Goal: Task Accomplishment & Management: Use online tool/utility

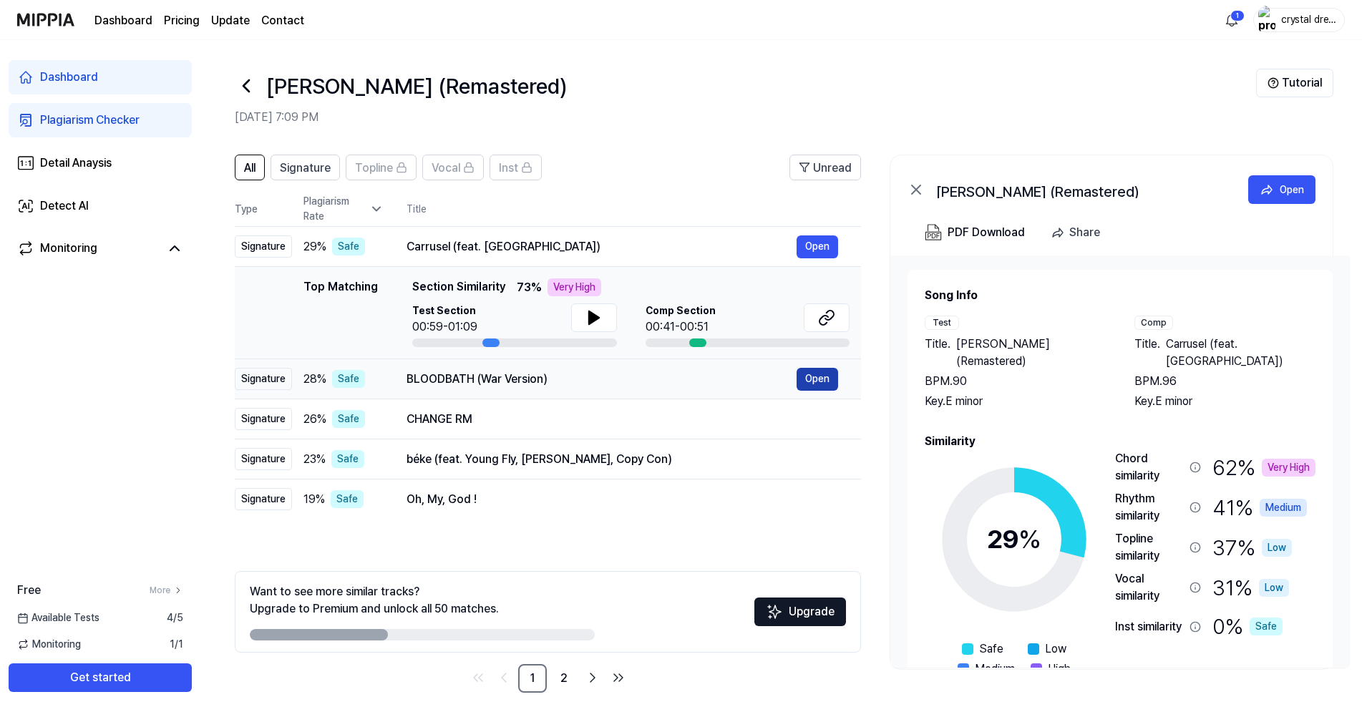
click at [811, 379] on button "Open" at bounding box center [817, 379] width 42 height 23
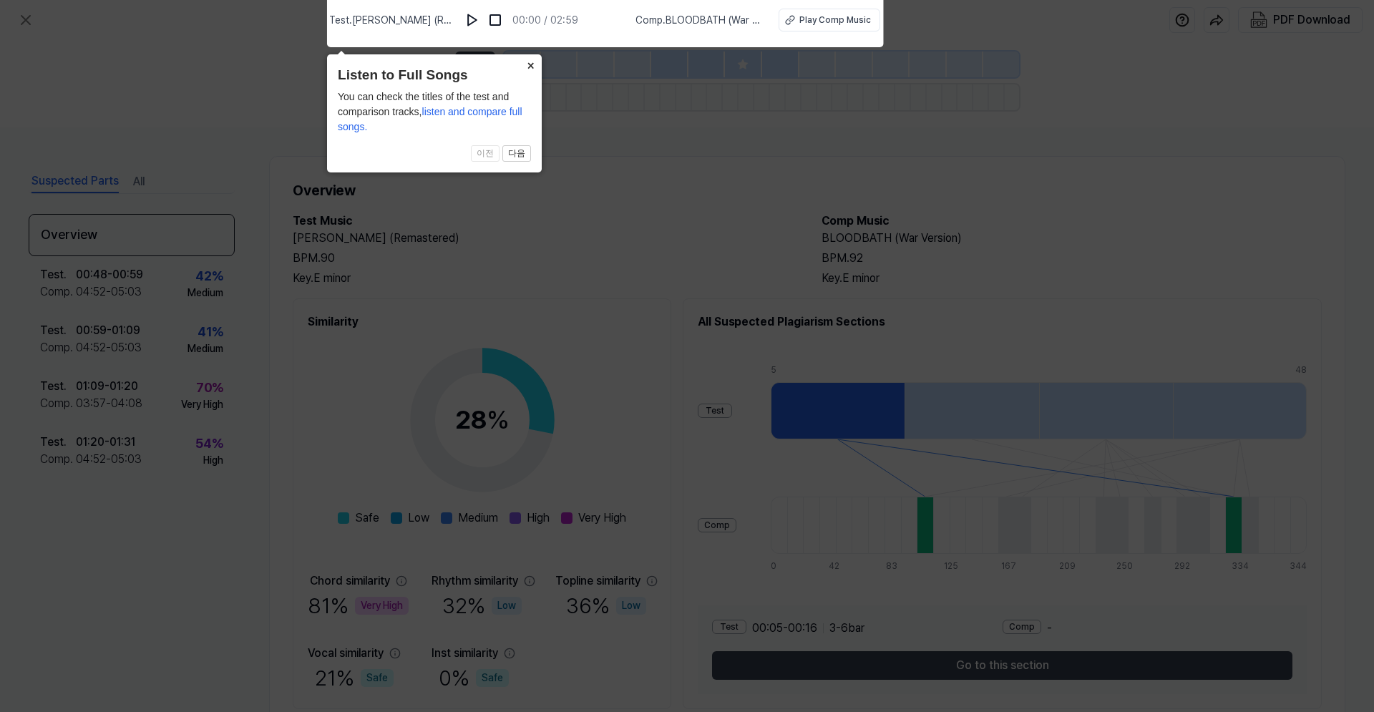
click at [537, 66] on button "×" at bounding box center [530, 64] width 23 height 20
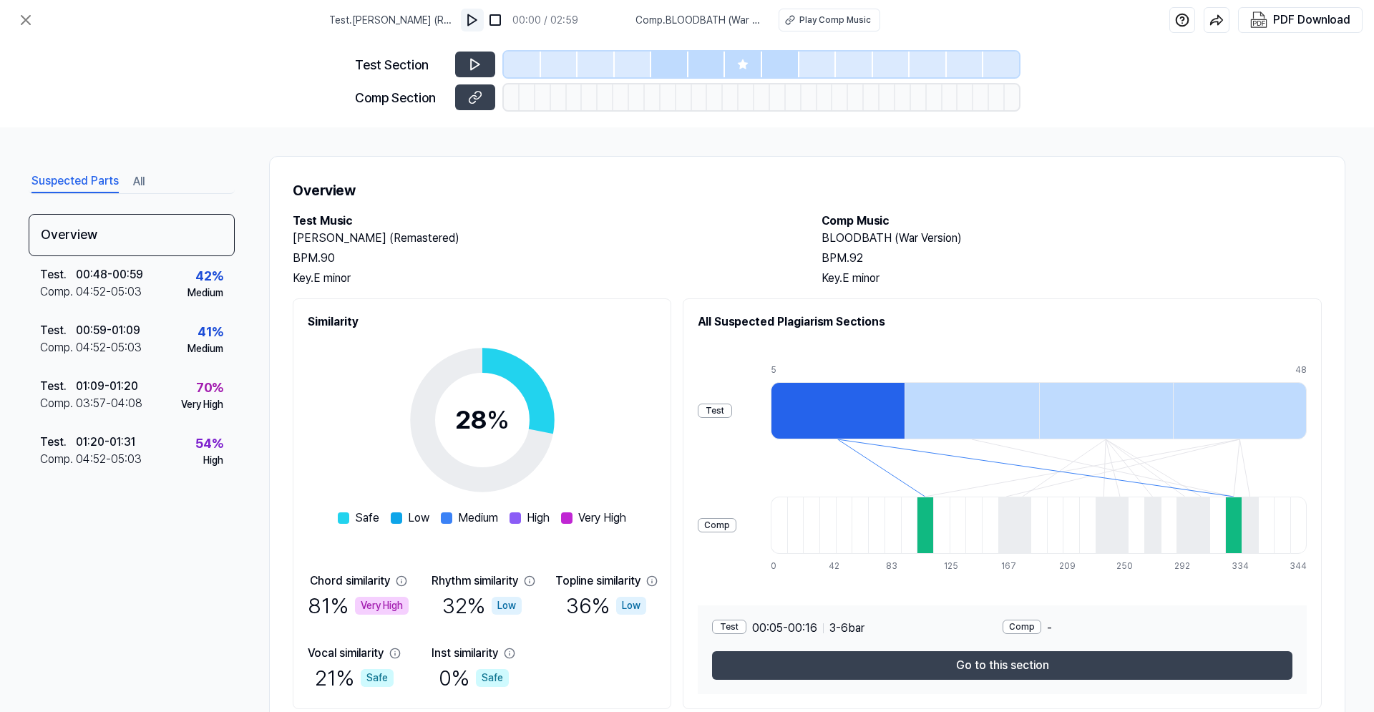
click at [472, 16] on img at bounding box center [472, 20] width 14 height 14
click at [474, 62] on icon at bounding box center [473, 63] width 2 height 9
click at [474, 67] on icon at bounding box center [475, 64] width 9 height 11
click at [501, 16] on img at bounding box center [496, 20] width 14 height 14
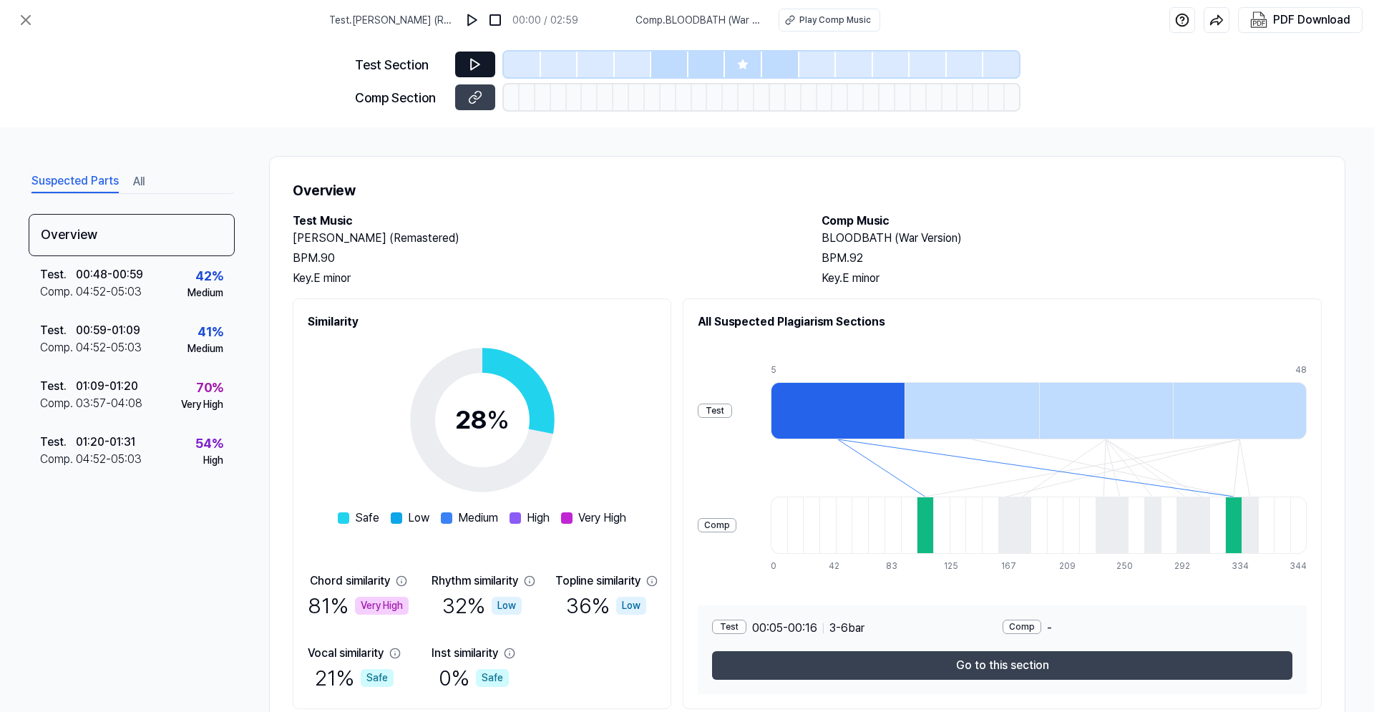
click at [477, 67] on icon at bounding box center [475, 64] width 14 height 14
click at [753, 61] on div at bounding box center [743, 65] width 37 height 26
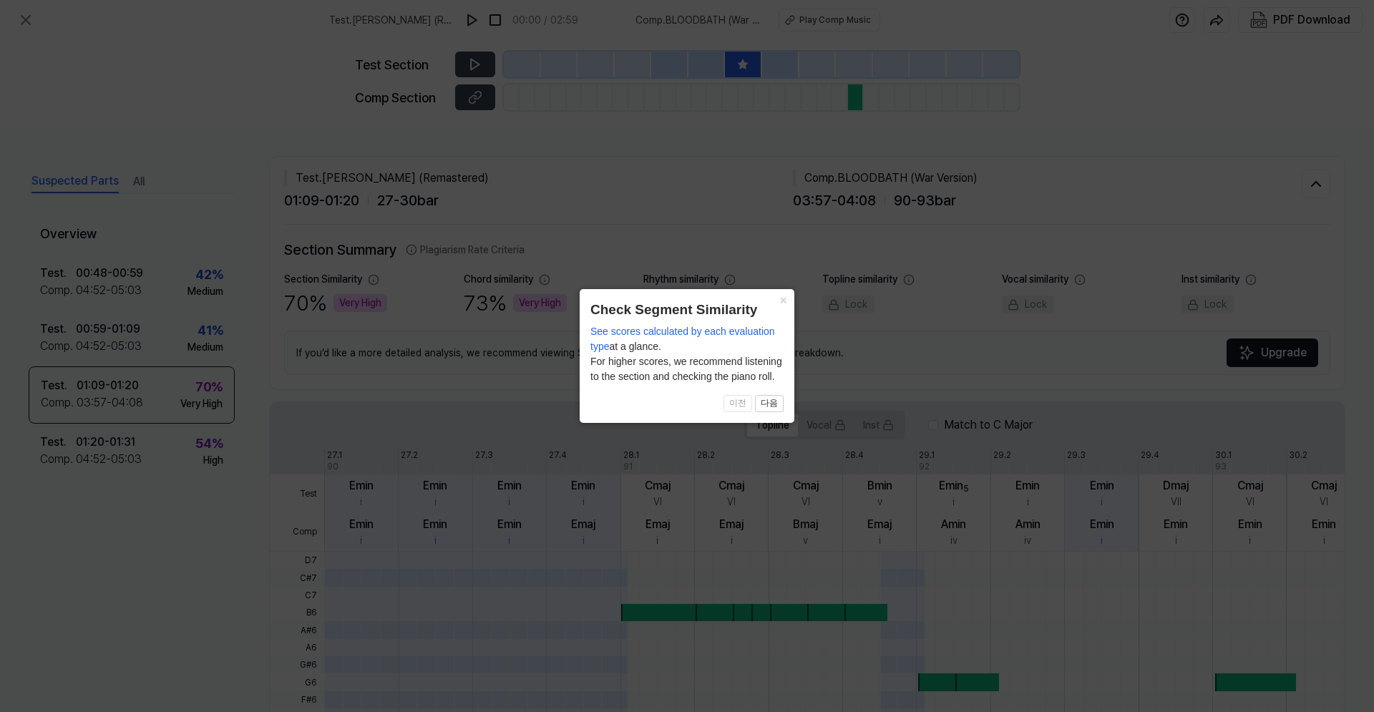
click at [743, 64] on icon at bounding box center [687, 356] width 1374 height 712
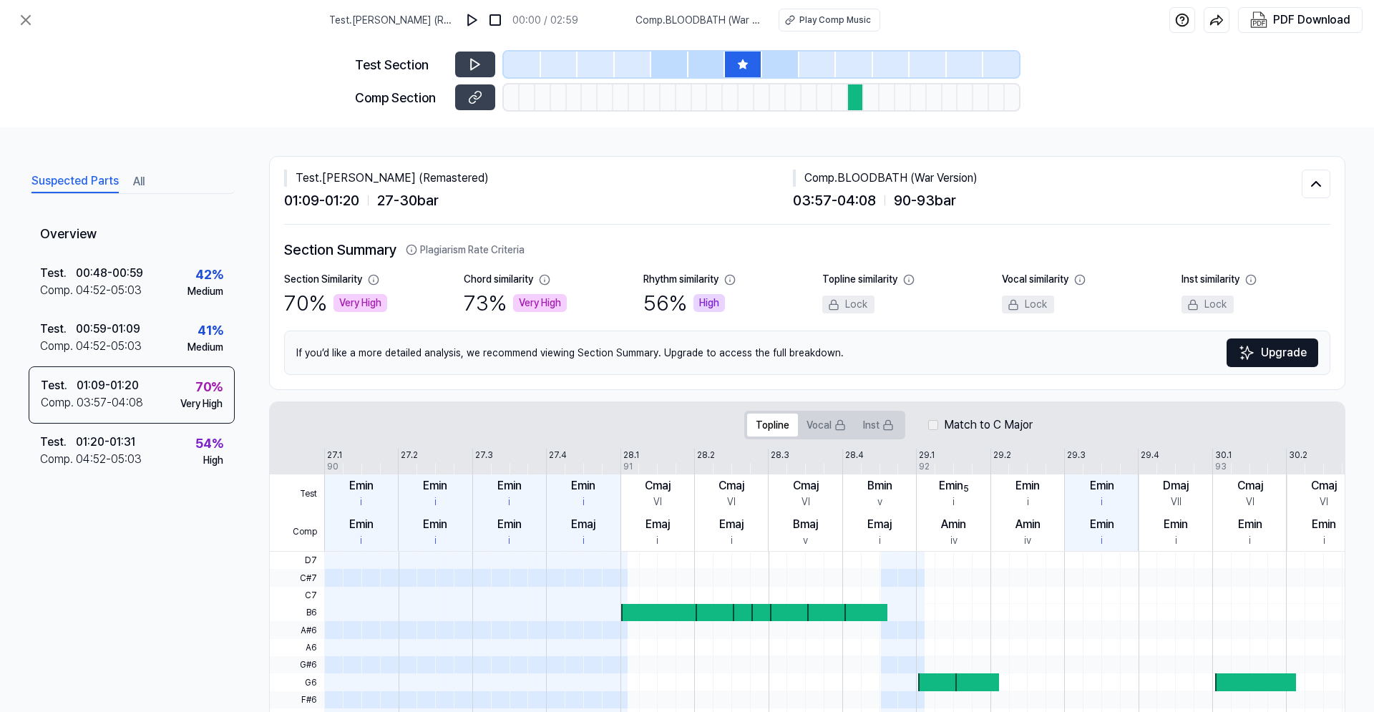
click at [743, 64] on icon at bounding box center [742, 63] width 9 height 9
click at [484, 306] on div "73 % Very High" at bounding box center [515, 303] width 103 height 32
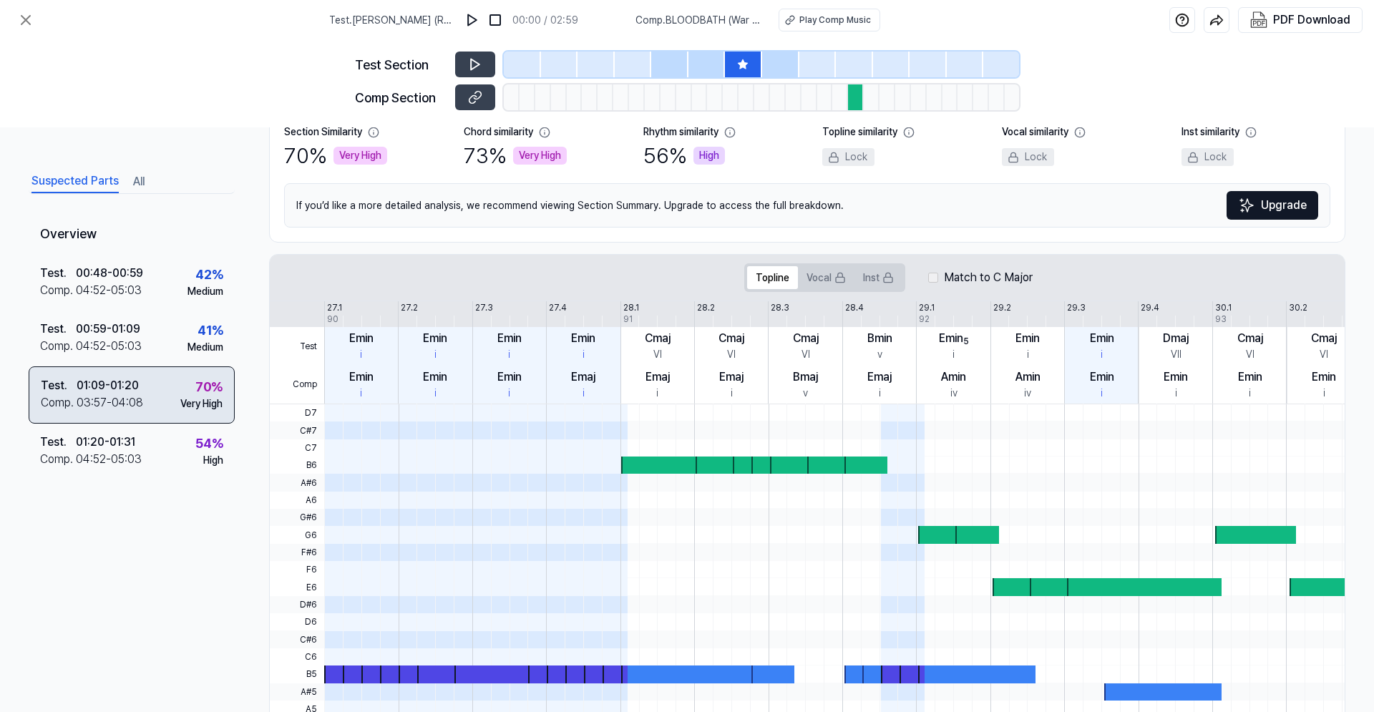
scroll to position [107, 0]
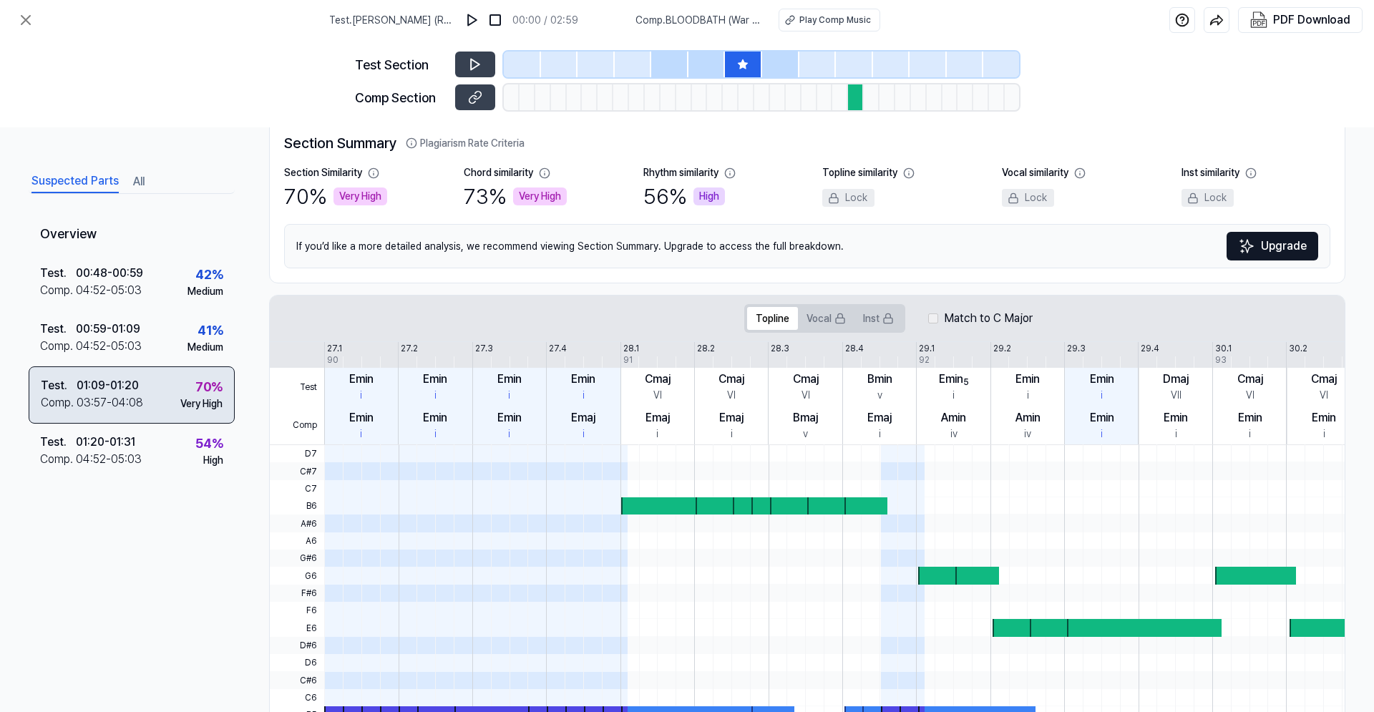
click at [62, 389] on div "Test ." at bounding box center [59, 385] width 36 height 17
click at [108, 399] on div "03:57 - 04:08" at bounding box center [110, 402] width 67 height 17
click at [487, 66] on button at bounding box center [475, 65] width 40 height 26
click at [744, 23] on span "Comp . BLOODBATH (War Version)" at bounding box center [696, 20] width 126 height 15
drag, startPoint x: 744, startPoint y: 23, endPoint x: 676, endPoint y: 18, distance: 68.2
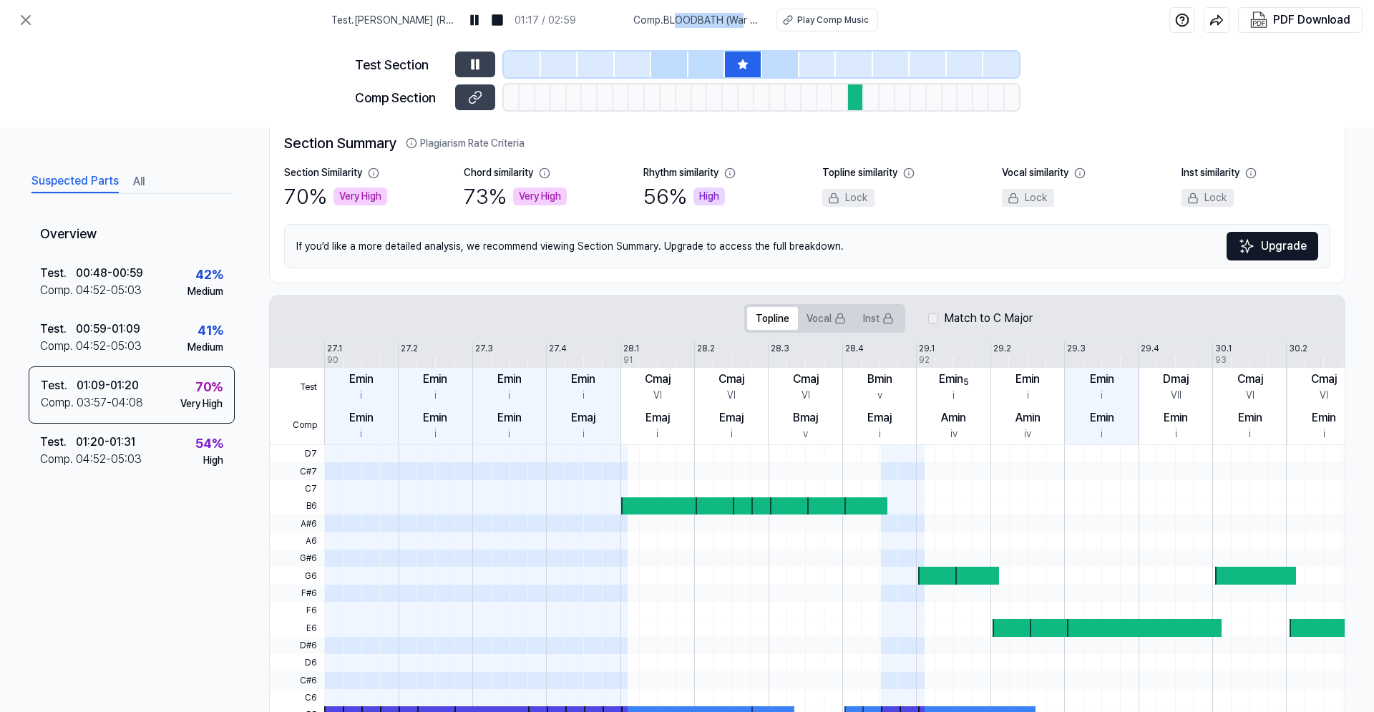
click at [676, 18] on span "Comp . BLOODBATH (War Version)" at bounding box center [696, 20] width 126 height 15
click at [756, 25] on span "Comp . BLOODBATH (War Version)" at bounding box center [697, 20] width 126 height 15
click at [832, 20] on div "Play Comp Music" at bounding box center [834, 20] width 72 height 13
click at [727, 168] on icon at bounding box center [729, 172] width 9 height 9
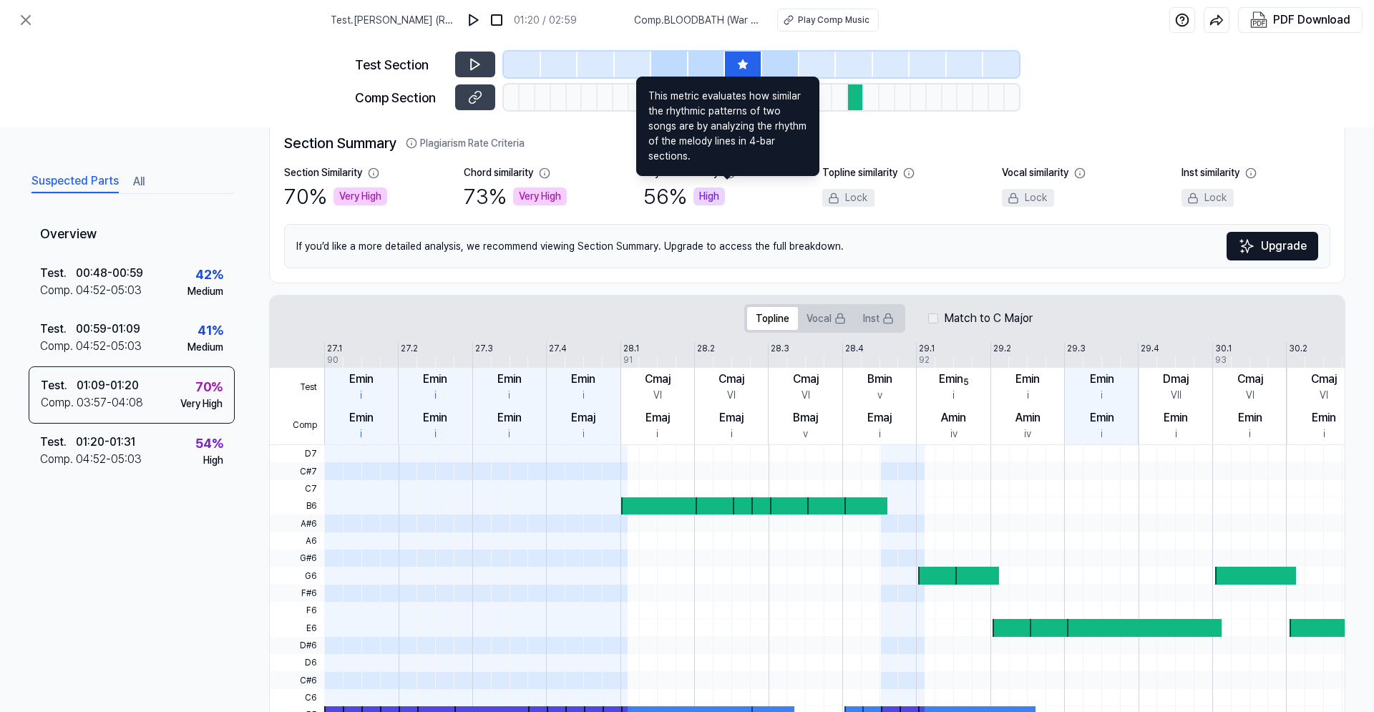
click at [887, 97] on div at bounding box center [887, 97] width 16 height 26
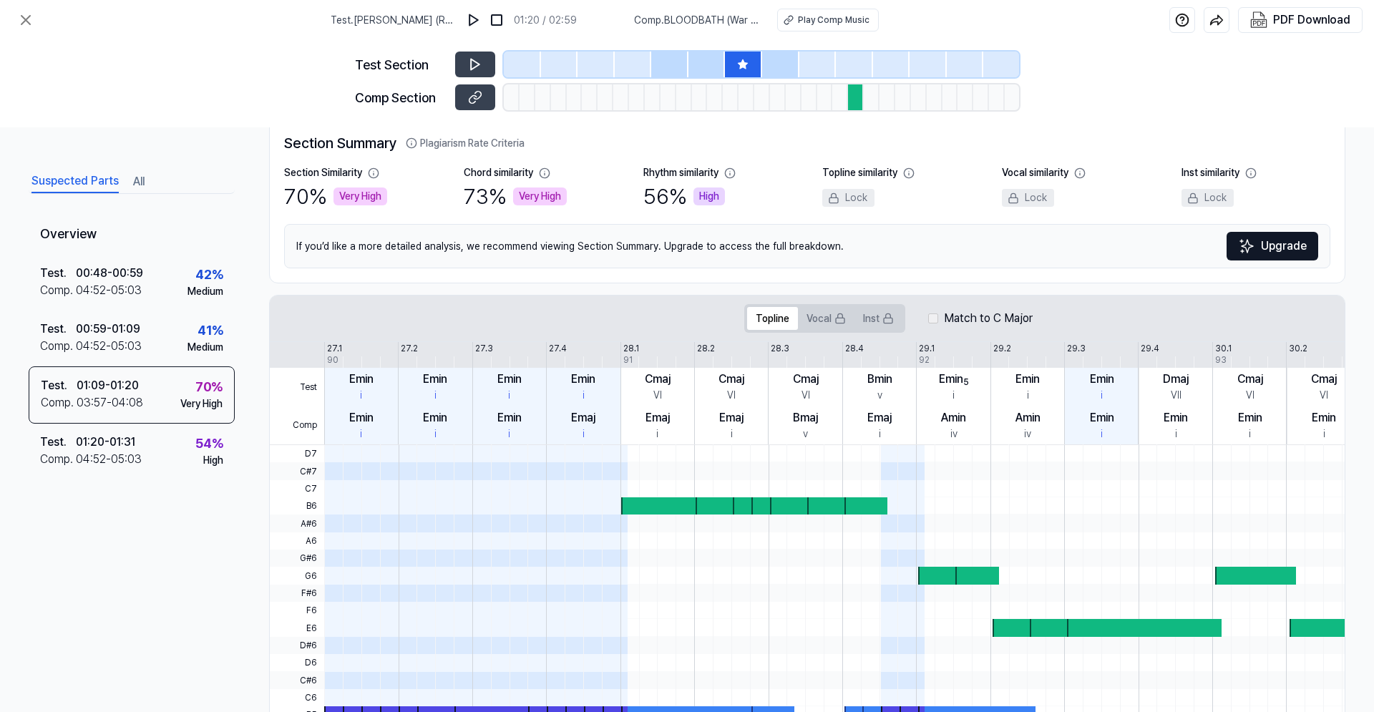
click at [852, 95] on div at bounding box center [856, 97] width 16 height 26
click at [470, 54] on button at bounding box center [475, 65] width 40 height 26
click at [850, 98] on div at bounding box center [856, 97] width 16 height 26
click at [481, 99] on icon at bounding box center [475, 97] width 14 height 14
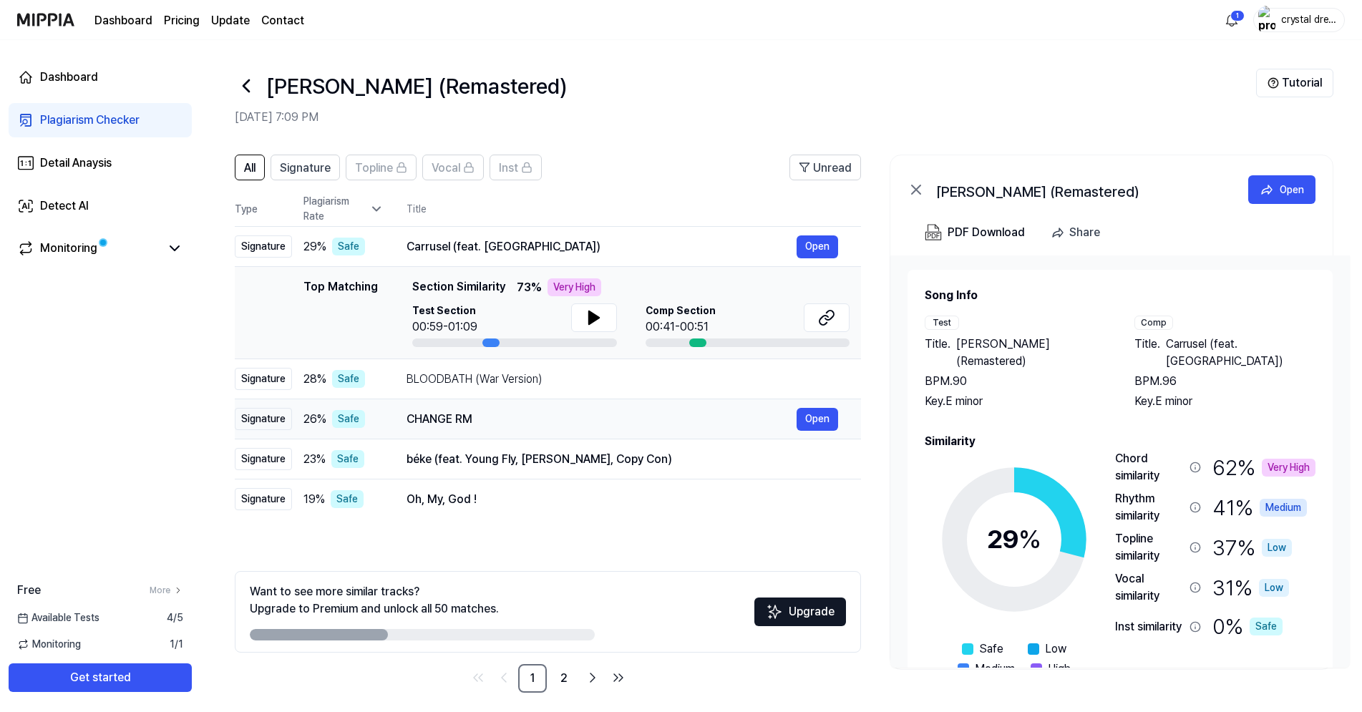
click at [433, 418] on div "CHANGE RM" at bounding box center [601, 419] width 390 height 17
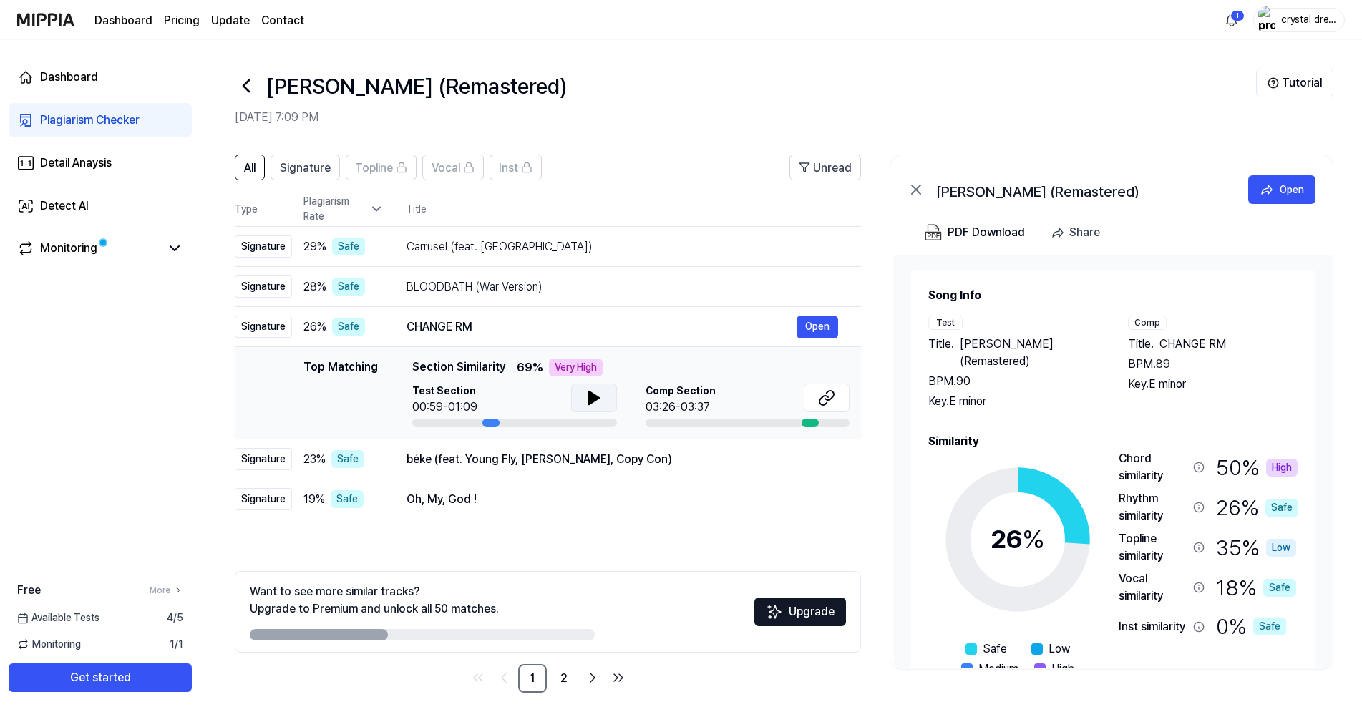
click at [598, 398] on icon at bounding box center [593, 397] width 17 height 17
click at [825, 400] on icon at bounding box center [826, 397] width 17 height 17
click at [592, 394] on icon at bounding box center [593, 397] width 10 height 13
click at [590, 398] on icon at bounding box center [591, 397] width 3 height 11
click at [466, 250] on div "Carrusel (feat. [GEOGRAPHIC_DATA])" at bounding box center [601, 246] width 390 height 17
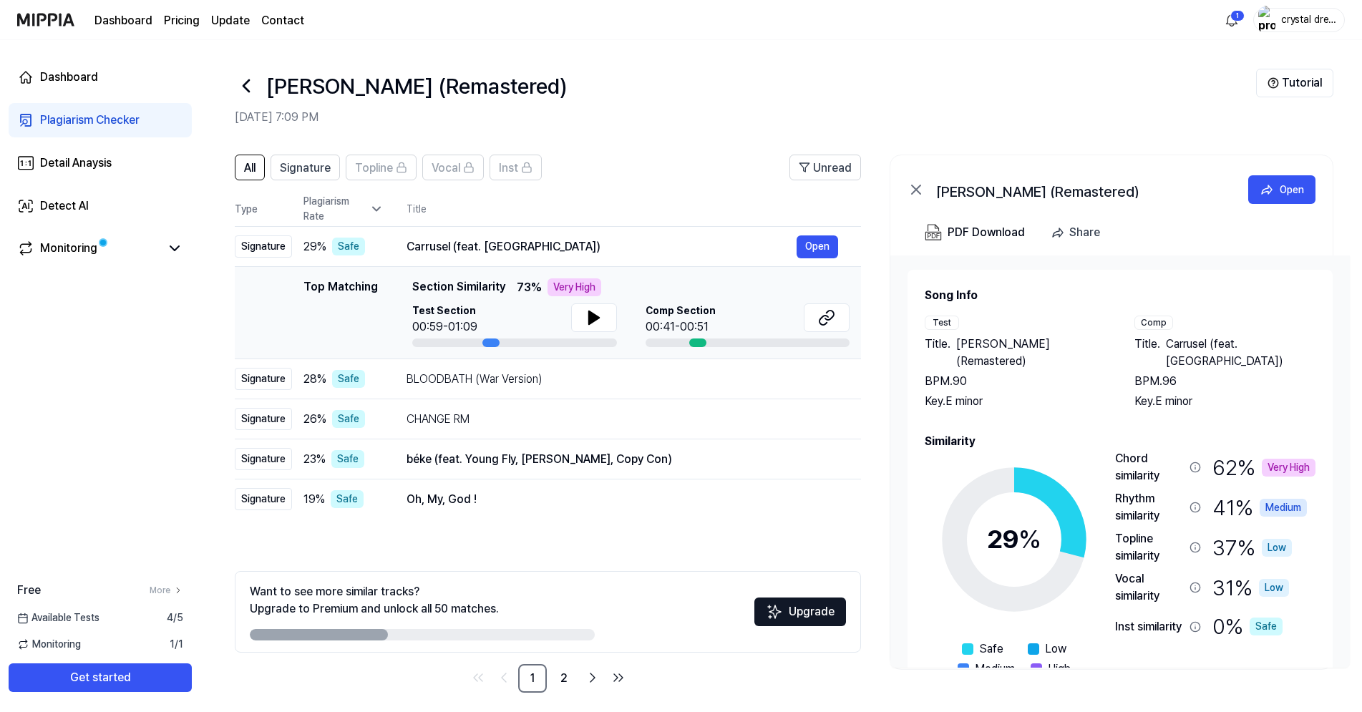
drag, startPoint x: 809, startPoint y: 256, endPoint x: 819, endPoint y: 301, distance: 45.5
click at [819, 298] on tbody "Signature 29 % Safe Carrusel (feat. Thuglack) Open Top Matching Top Matching Se…" at bounding box center [548, 373] width 626 height 293
click at [826, 323] on icon at bounding box center [823, 320] width 9 height 9
click at [376, 208] on icon at bounding box center [376, 209] width 14 height 14
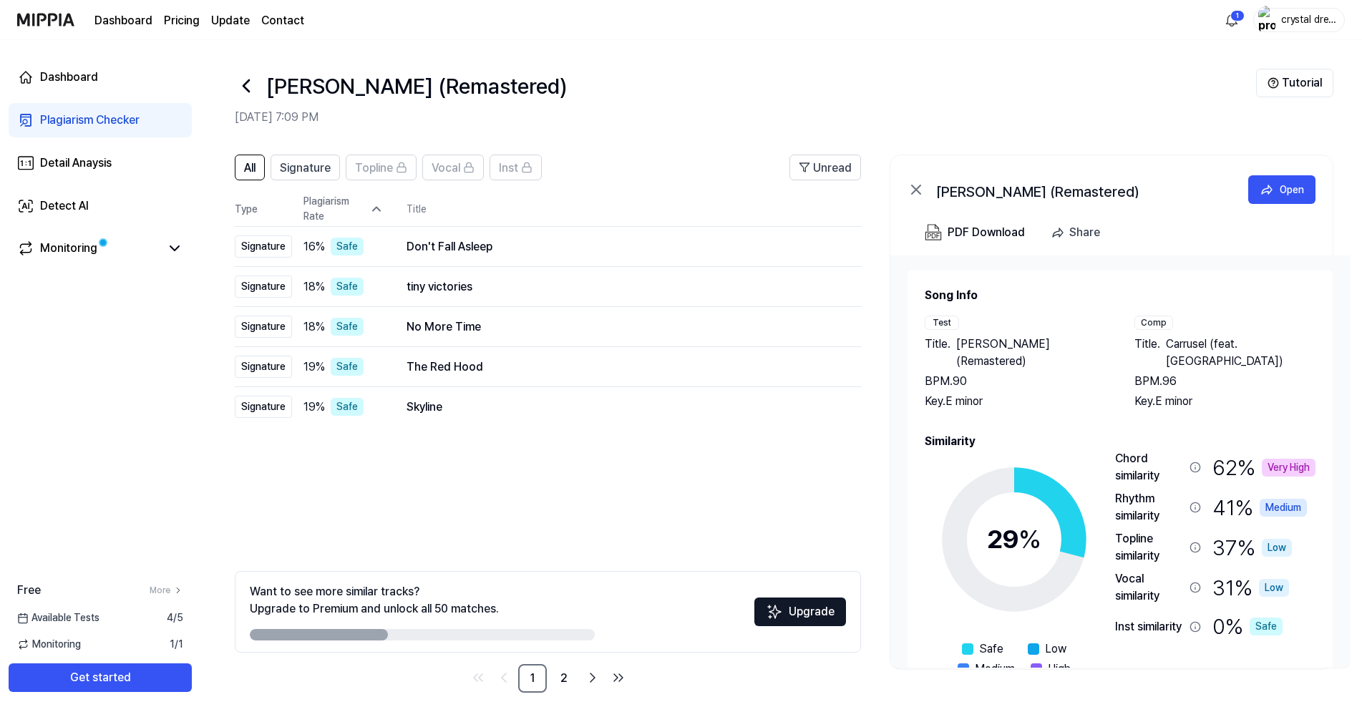
click at [376, 208] on icon at bounding box center [376, 209] width 14 height 14
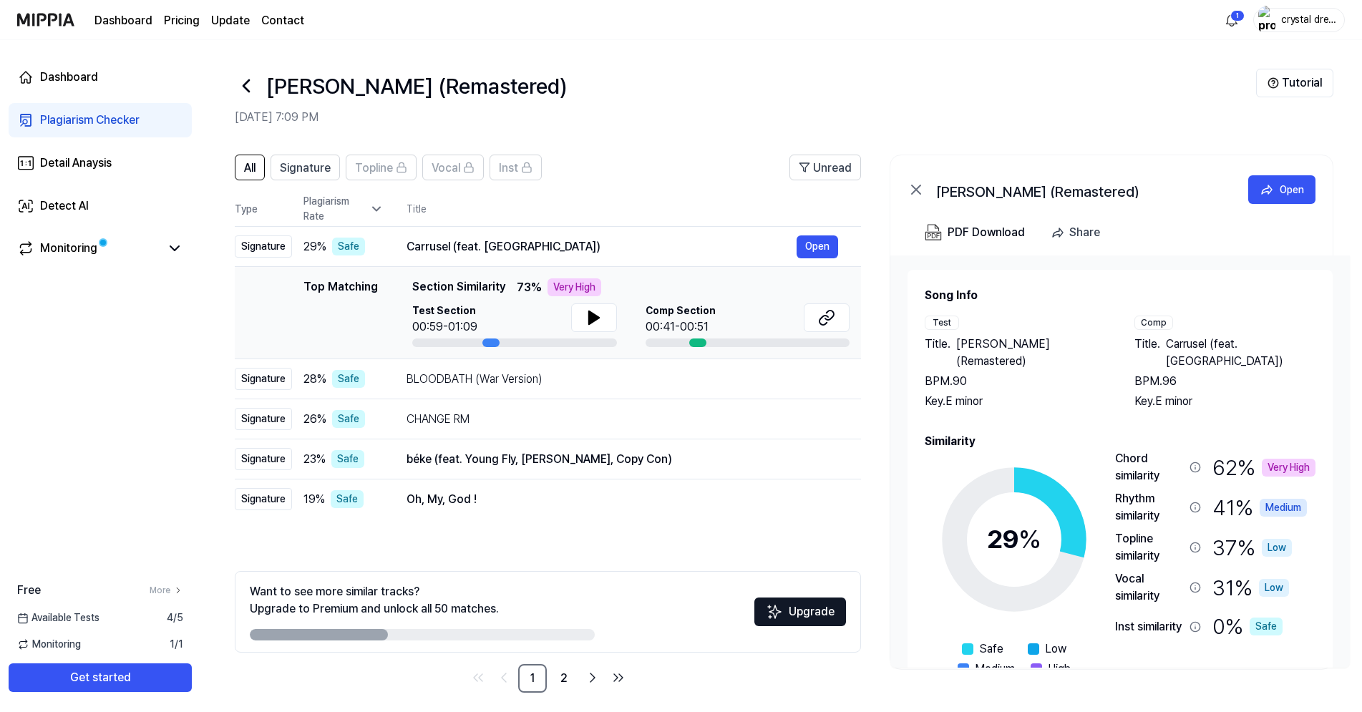
click at [376, 207] on icon at bounding box center [376, 209] width 14 height 14
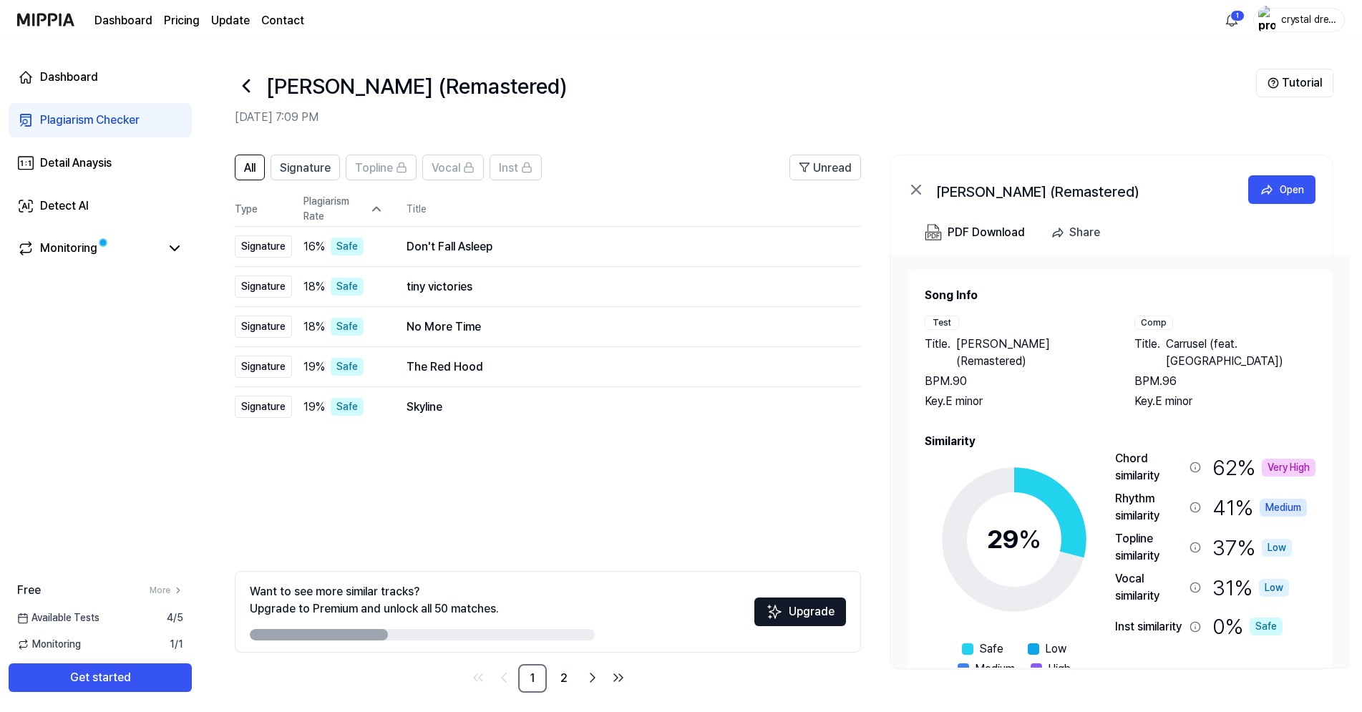
click at [375, 207] on icon at bounding box center [376, 209] width 14 height 14
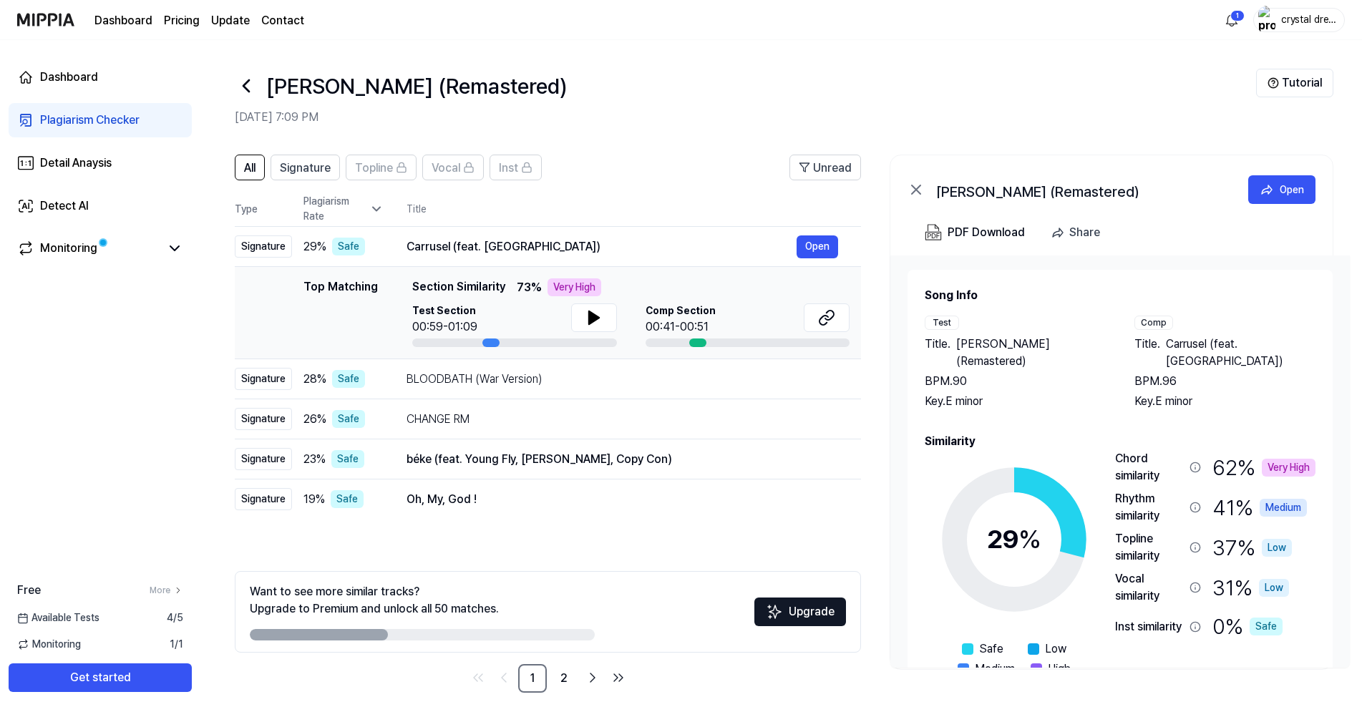
click at [375, 207] on icon at bounding box center [376, 209] width 14 height 14
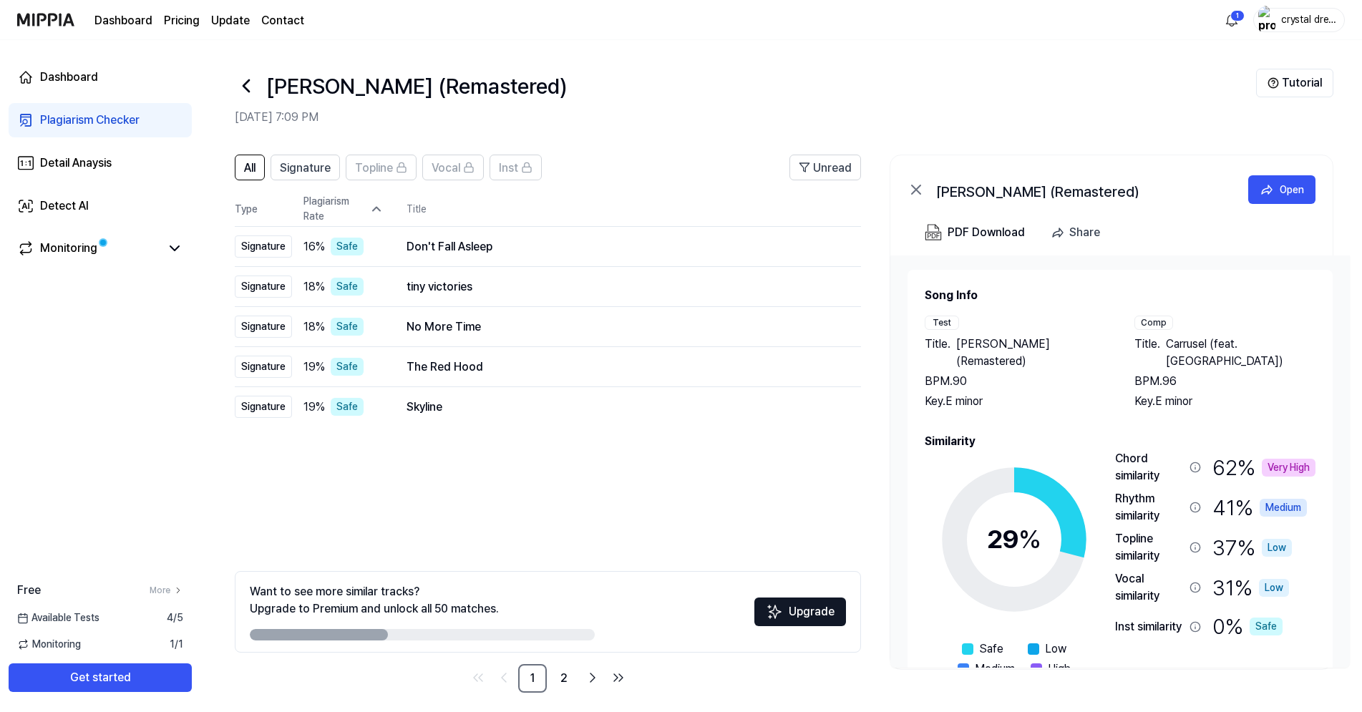
click at [374, 207] on icon at bounding box center [376, 209] width 14 height 14
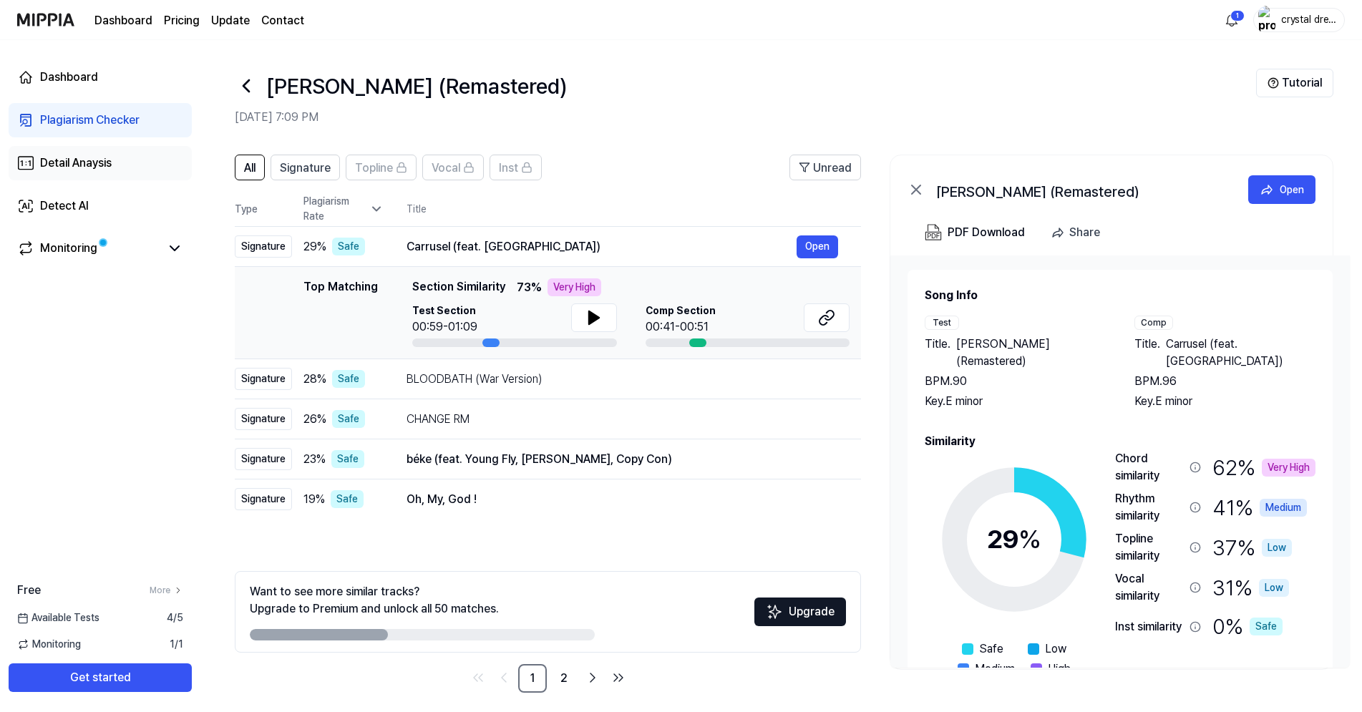
click at [81, 165] on div "Detail Anaysis" at bounding box center [76, 163] width 72 height 17
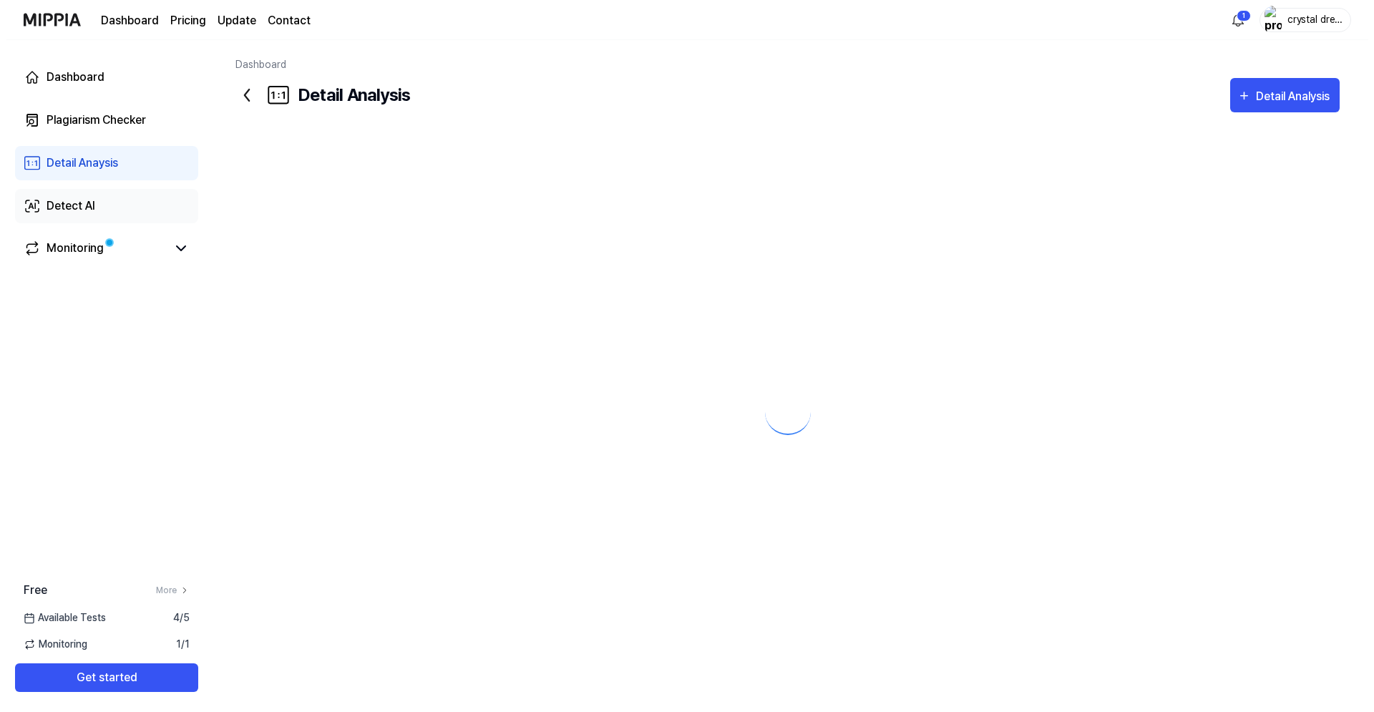
click at [68, 205] on div "Detect AI" at bounding box center [64, 205] width 49 height 17
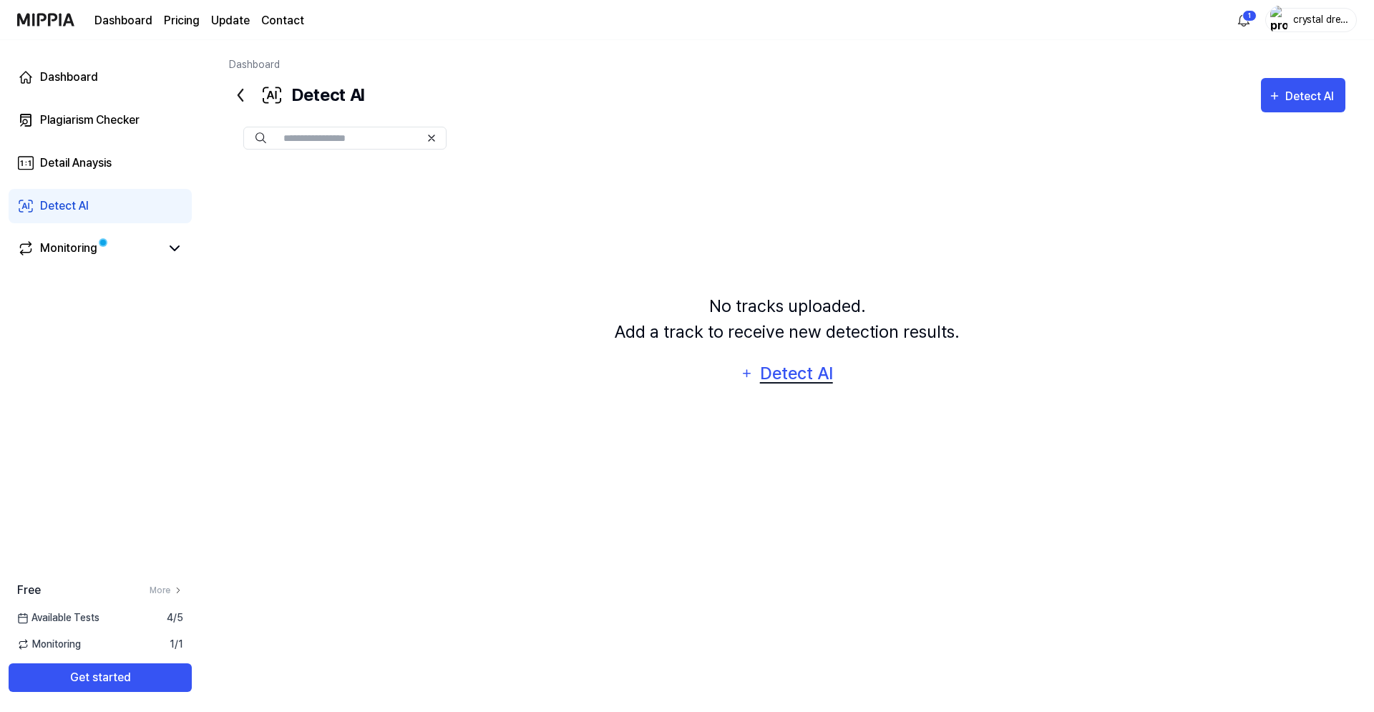
click at [782, 379] on div "Detect AI" at bounding box center [796, 373] width 77 height 27
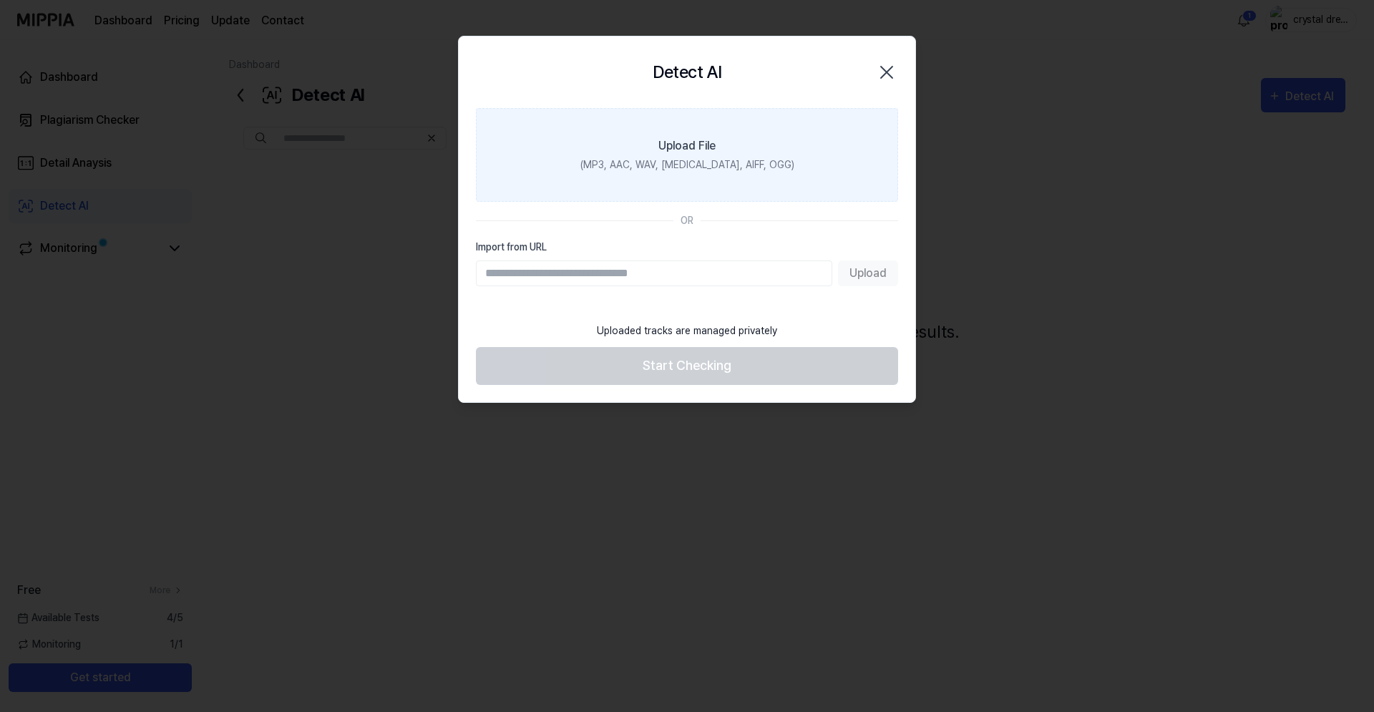
click at [686, 147] on div "Upload File" at bounding box center [686, 145] width 57 height 17
click at [0, 0] on input "Upload File (MP3, AAC, WAV, [MEDICAL_DATA], AIFF, OGG)" at bounding box center [0, 0] width 0 height 0
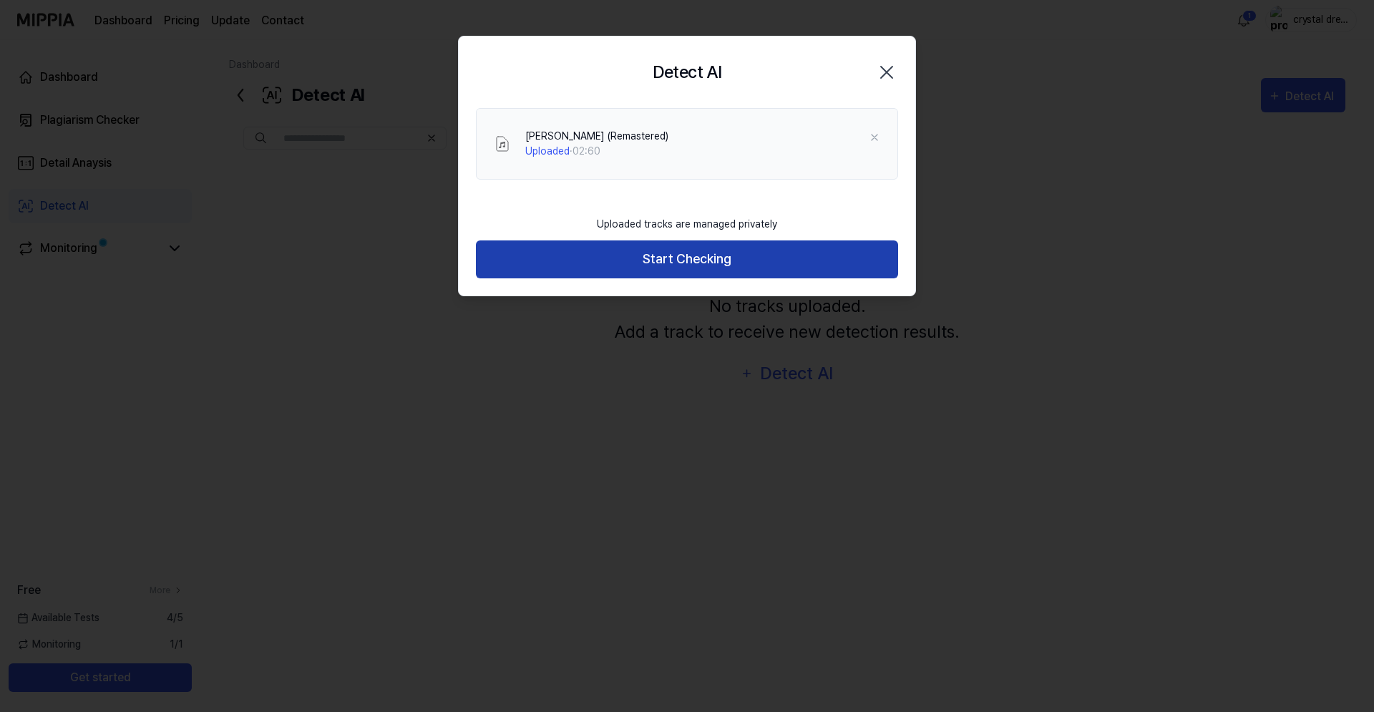
click at [740, 273] on button "Start Checking" at bounding box center [687, 259] width 422 height 38
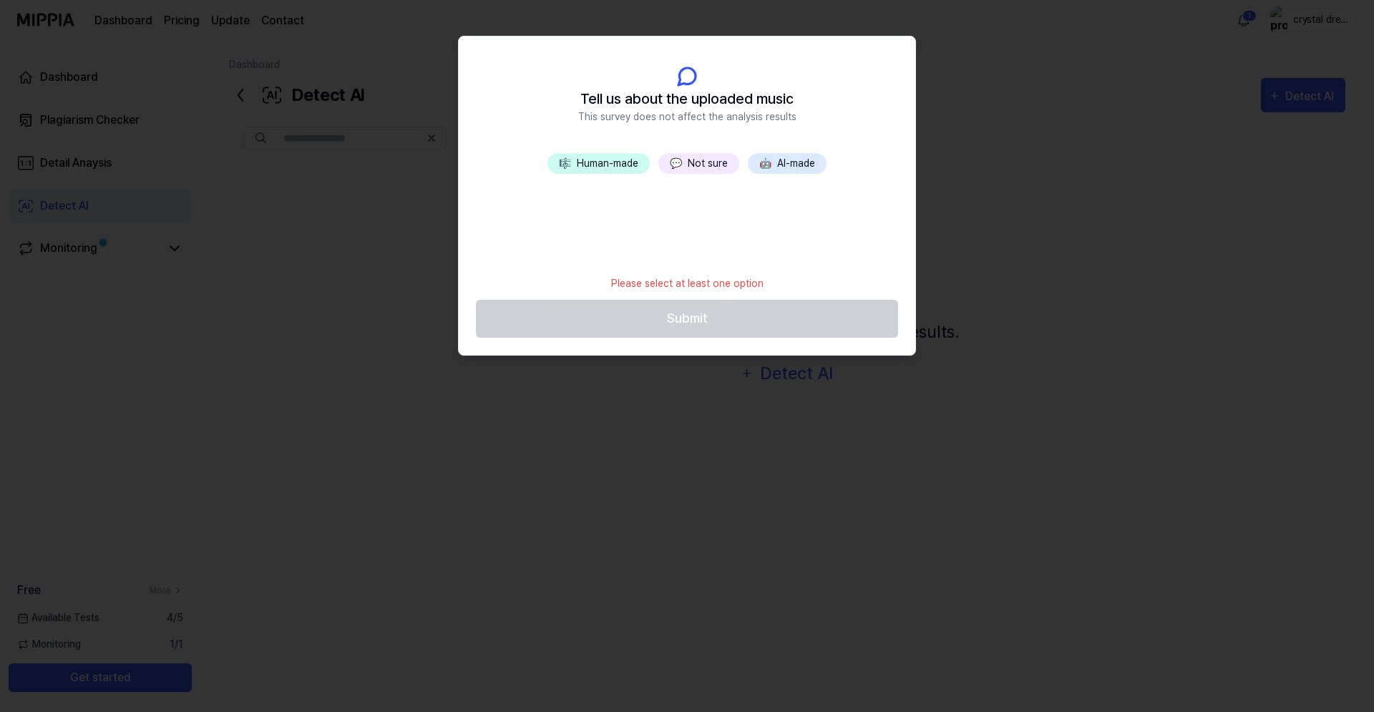
click at [682, 161] on span "💬" at bounding box center [676, 162] width 12 height 11
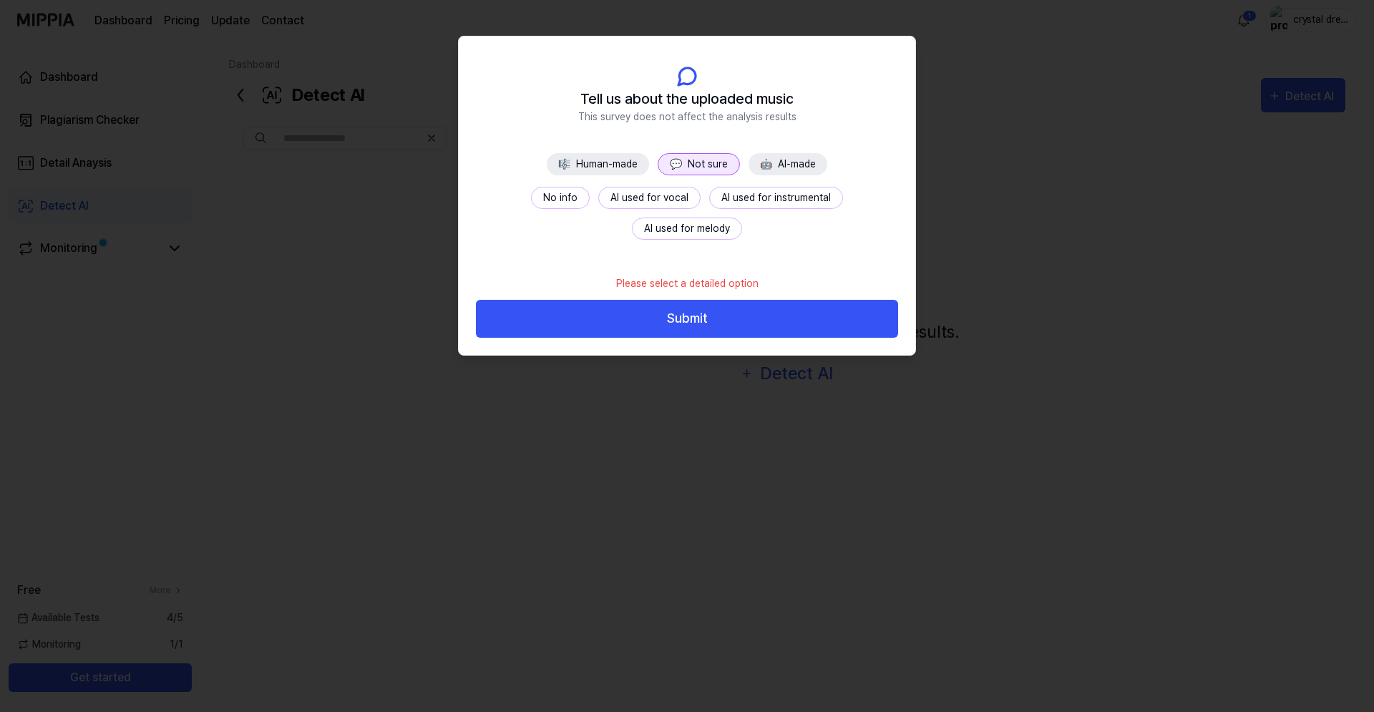
drag, startPoint x: 504, startPoint y: 190, endPoint x: 532, endPoint y: 246, distance: 62.7
click at [531, 191] on button "No info" at bounding box center [560, 198] width 59 height 22
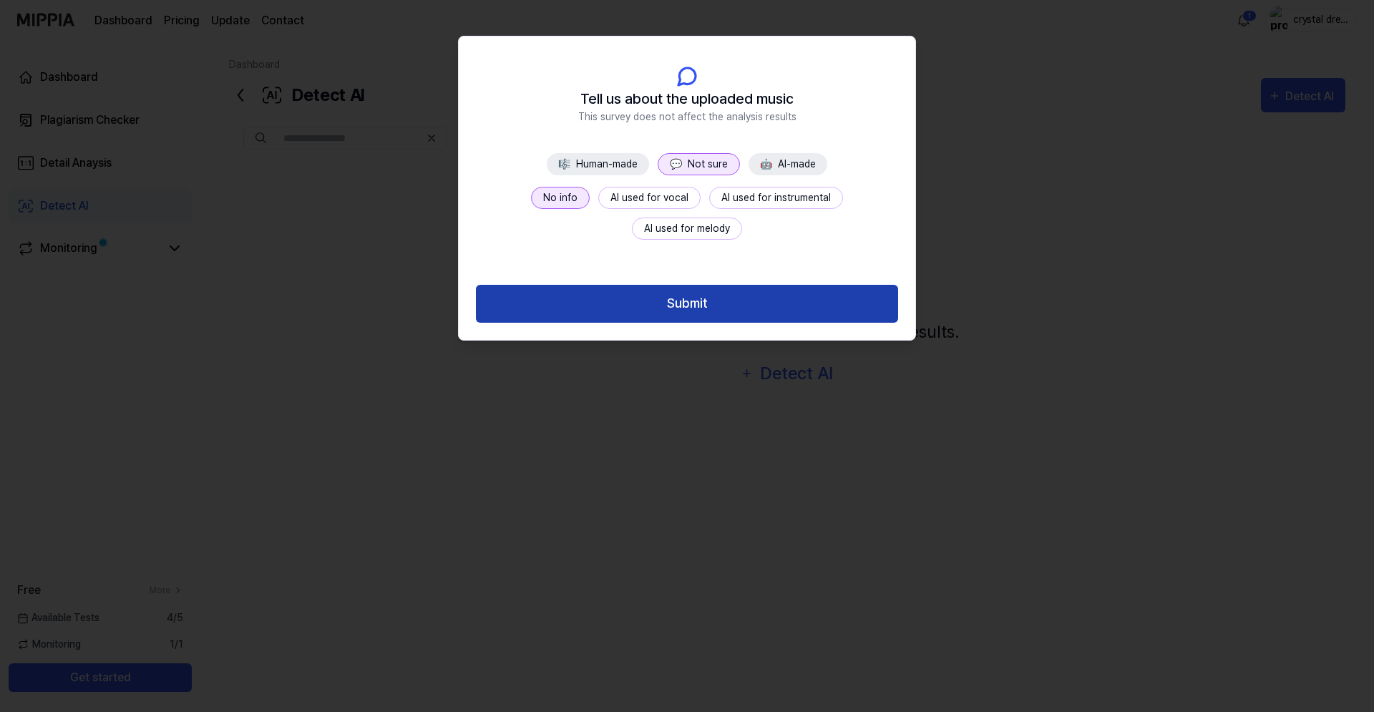
click at [725, 298] on button "Submit" at bounding box center [687, 304] width 422 height 38
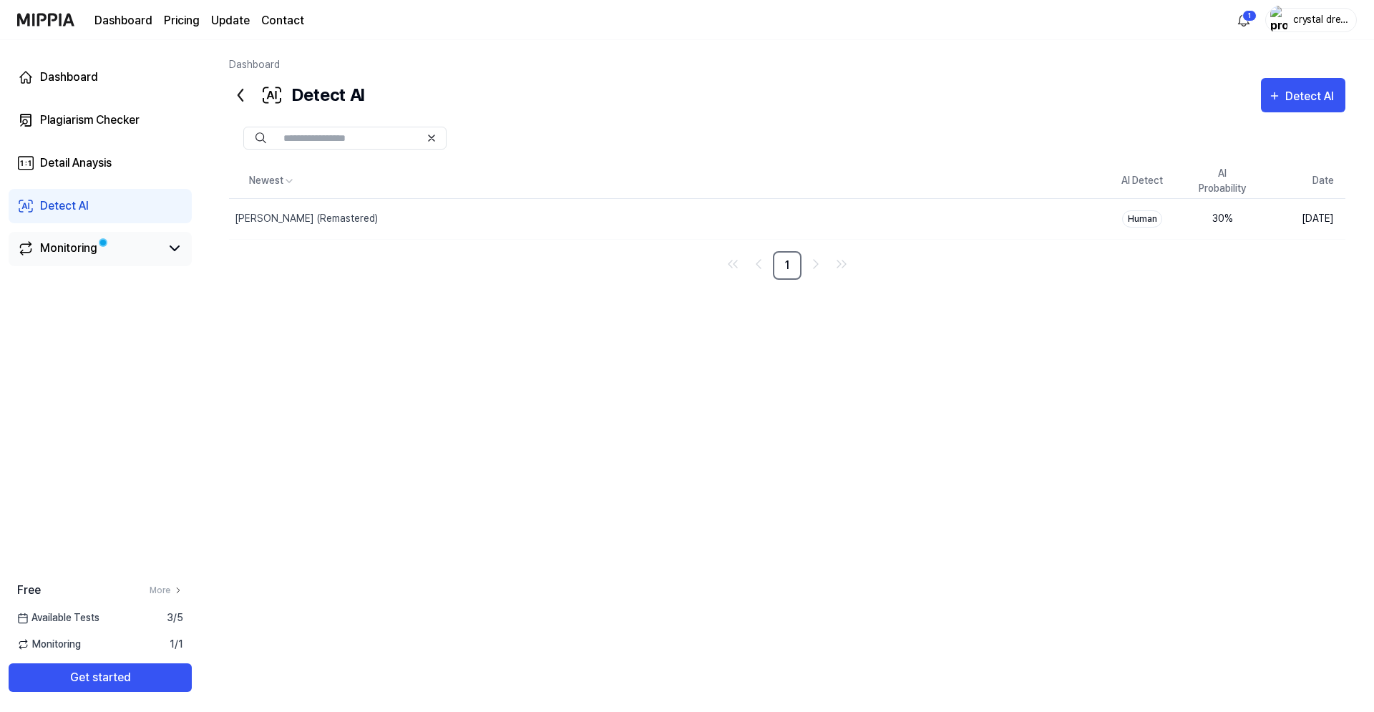
click at [55, 251] on div "Monitoring" at bounding box center [68, 248] width 57 height 17
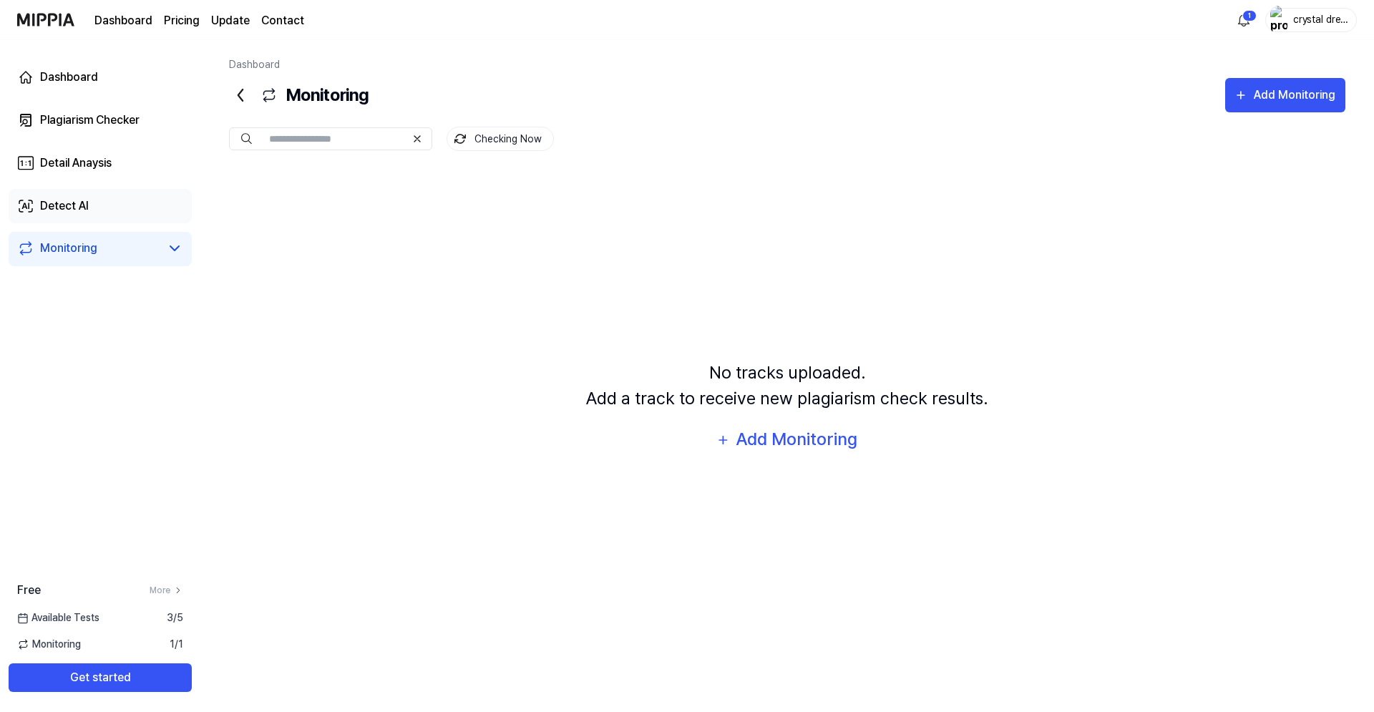
click at [84, 212] on div "Detect AI" at bounding box center [64, 205] width 49 height 17
